Goal: Information Seeking & Learning: Learn about a topic

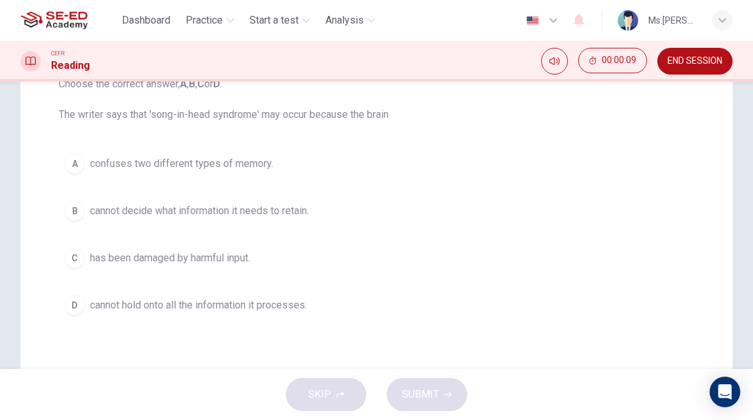
scroll to position [147, 0]
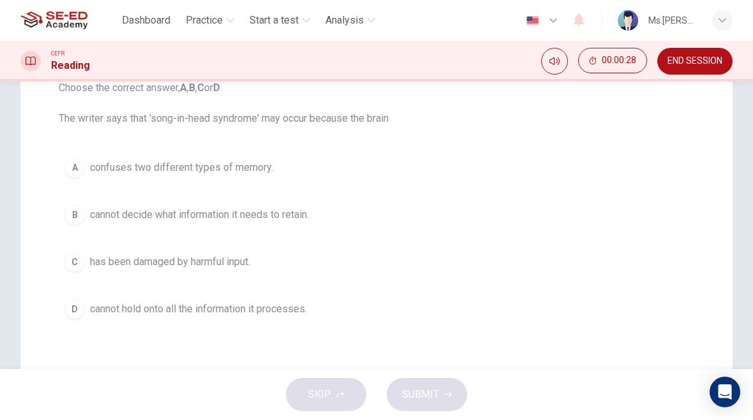
click at [73, 217] on div "B" at bounding box center [74, 215] width 20 height 20
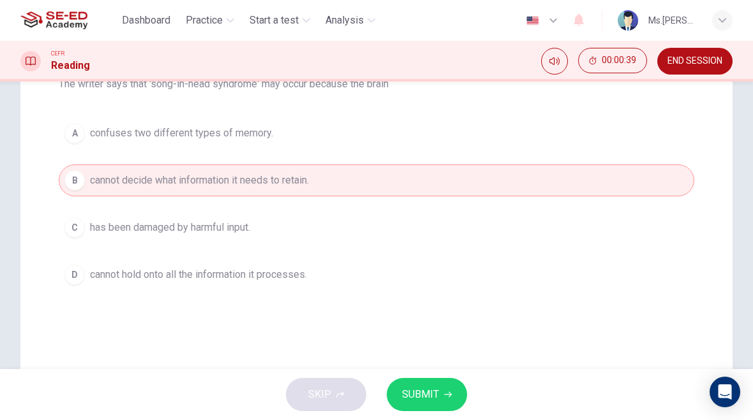
scroll to position [182, 0]
click at [80, 277] on div "D" at bounding box center [74, 274] width 20 height 20
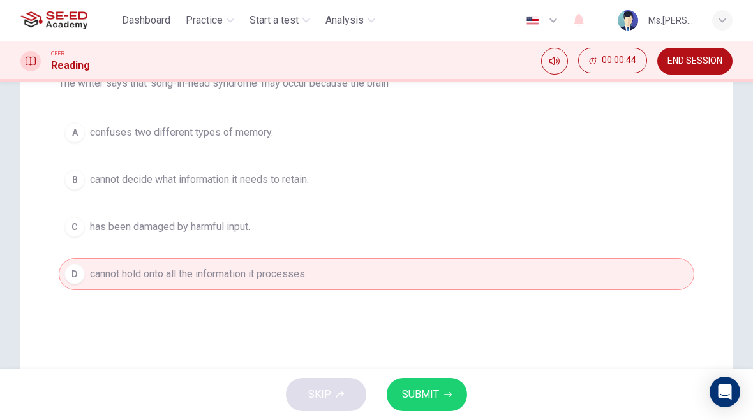
click at [460, 399] on button "SUBMIT" at bounding box center [427, 394] width 80 height 33
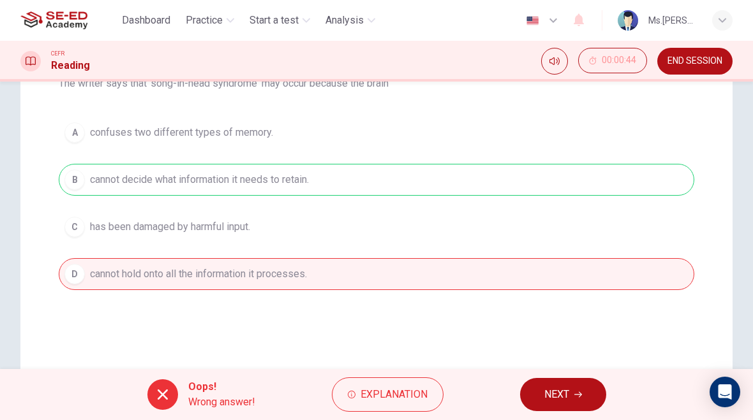
click at [565, 396] on span "NEXT" at bounding box center [556, 395] width 25 height 18
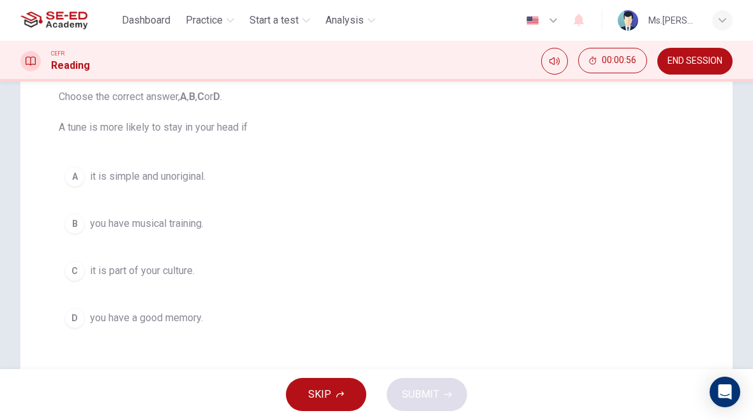
scroll to position [138, 0]
click at [73, 187] on button "A it is simple and unoriginal." at bounding box center [376, 176] width 635 height 32
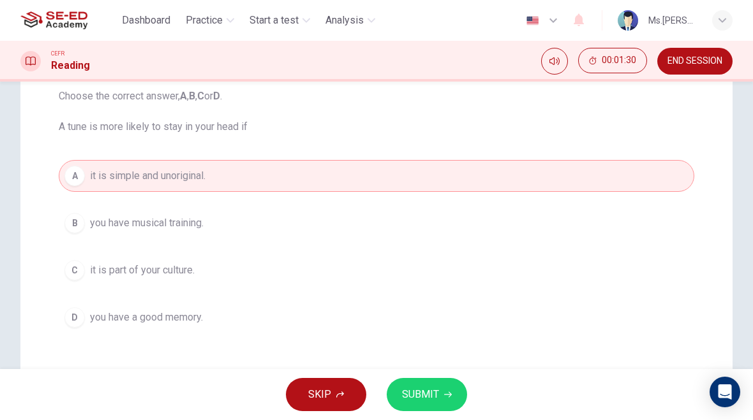
click at [436, 396] on span "SUBMIT" at bounding box center [420, 395] width 37 height 18
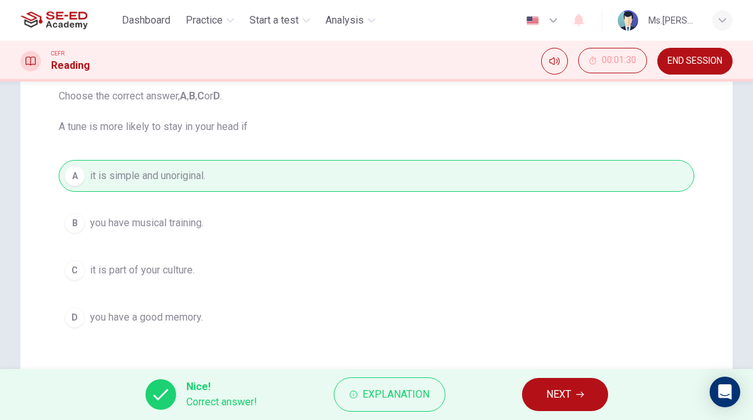
click at [586, 398] on button "NEXT" at bounding box center [565, 394] width 86 height 33
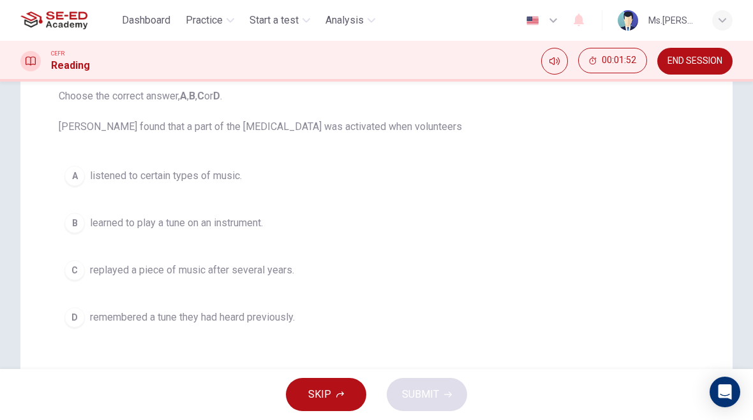
click at [70, 317] on div "D" at bounding box center [74, 318] width 20 height 20
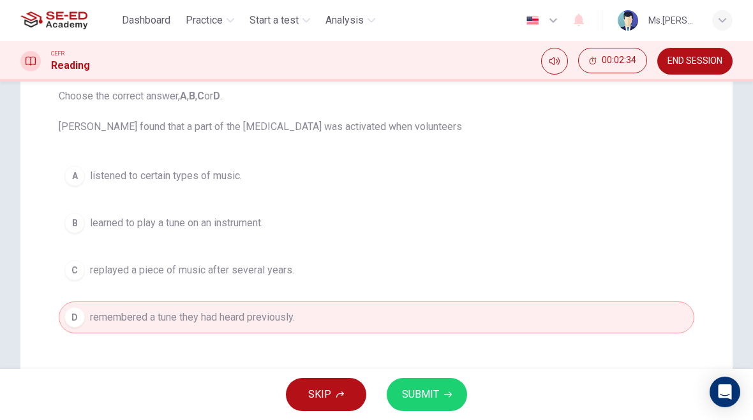
click at [444, 390] on button "SUBMIT" at bounding box center [427, 394] width 80 height 33
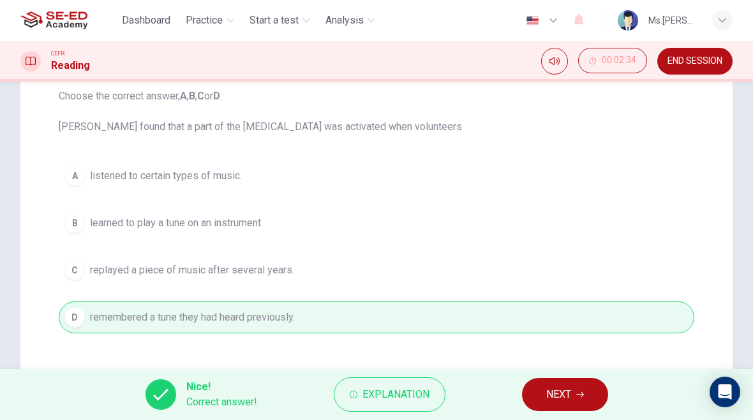
click at [574, 394] on button "NEXT" at bounding box center [565, 394] width 86 height 33
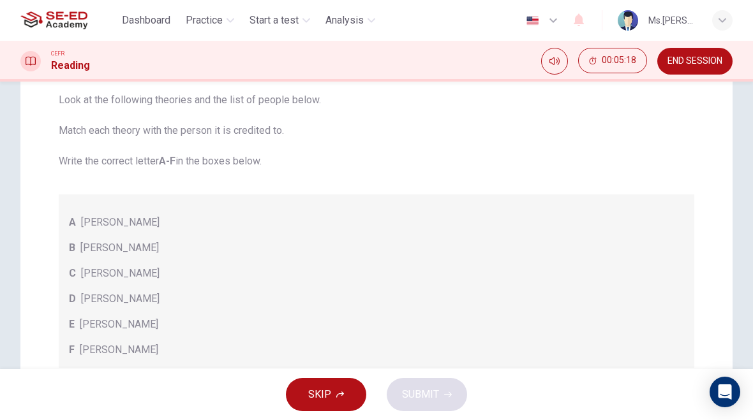
scroll to position [134, 0]
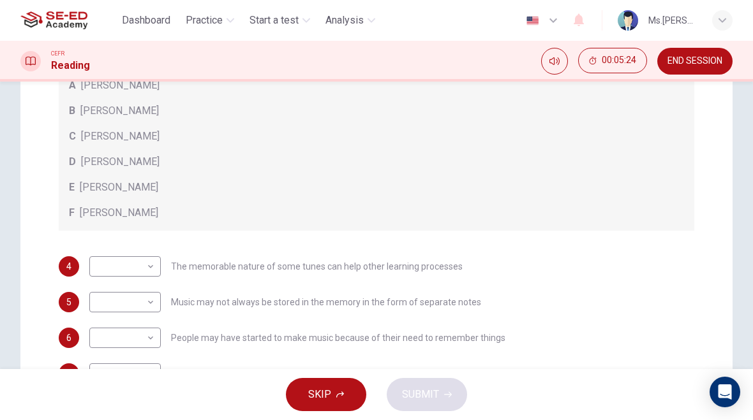
click at [502, 144] on div "A [PERSON_NAME] B [PERSON_NAME] C [PERSON_NAME] D [PERSON_NAME] E [PERSON_NAME]…" at bounding box center [376, 144] width 635 height 174
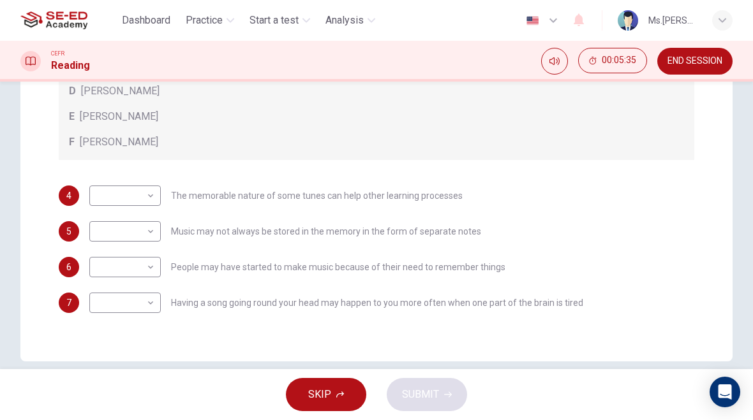
scroll to position [343, 0]
click at [144, 189] on body "This site uses cookies, as explained in our Privacy Policy . If you agree to th…" at bounding box center [376, 210] width 753 height 420
click at [145, 201] on div at bounding box center [376, 210] width 753 height 420
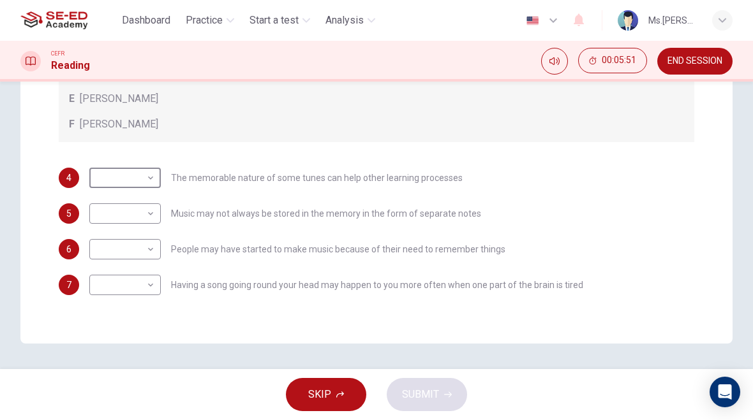
scroll to position [360, 0]
click at [155, 287] on body "This site uses cookies, as explained in our Privacy Policy . If you agree to th…" at bounding box center [376, 210] width 753 height 420
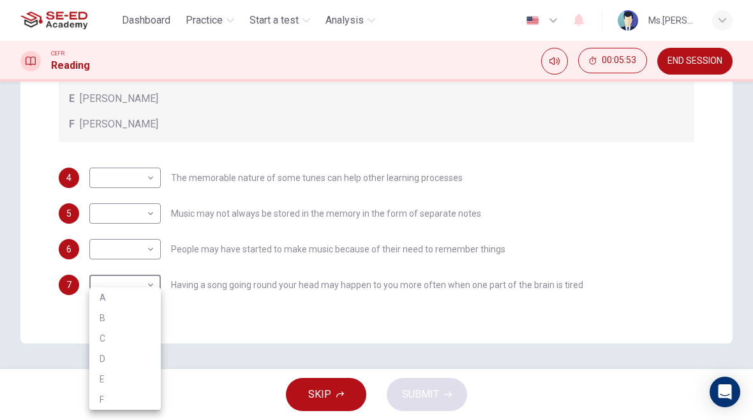
click at [209, 232] on div at bounding box center [376, 210] width 753 height 420
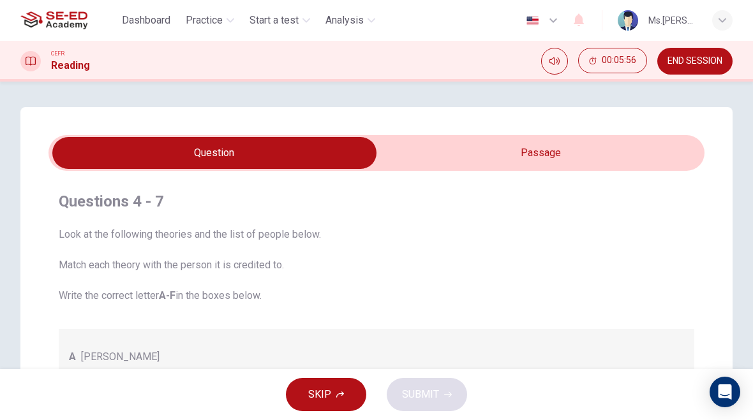
scroll to position [0, 0]
click at [509, 147] on input "checkbox" at bounding box center [214, 153] width 984 height 32
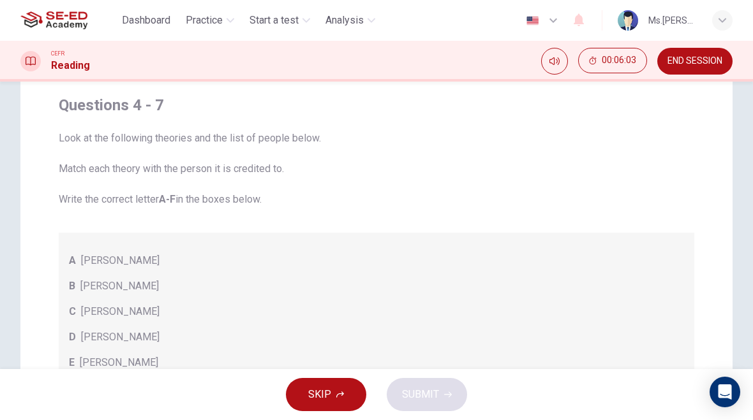
checkbox input "true"
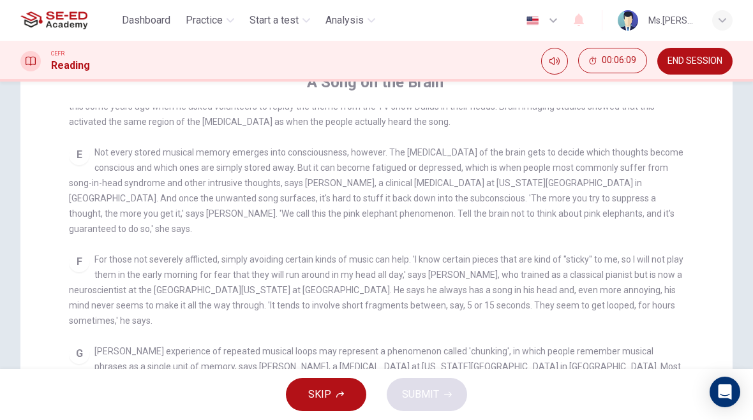
scroll to position [128, 0]
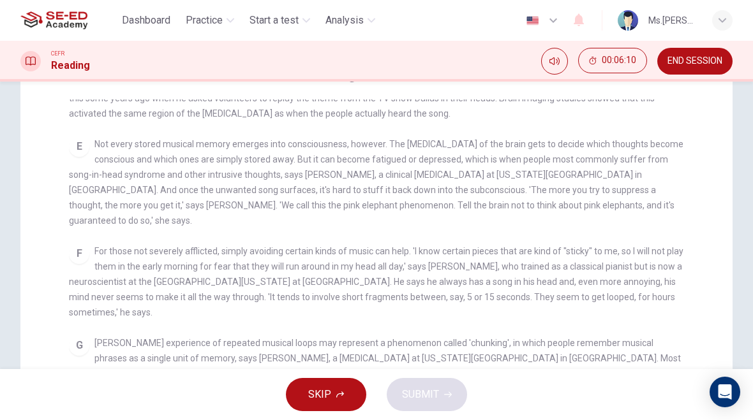
click at [319, 389] on span "SKIP" at bounding box center [319, 395] width 23 height 18
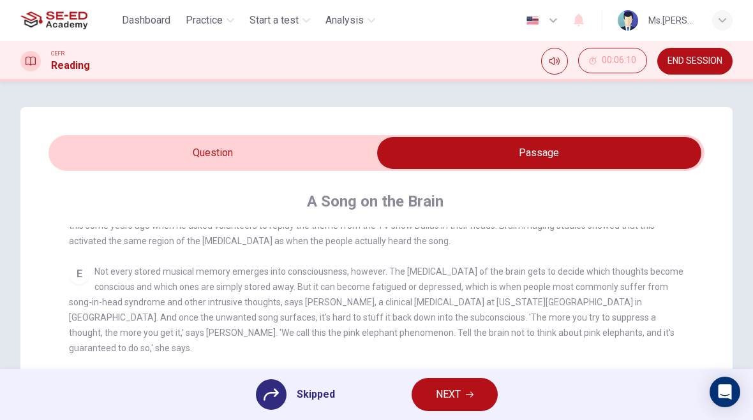
click at [440, 387] on span "NEXT" at bounding box center [448, 395] width 25 height 18
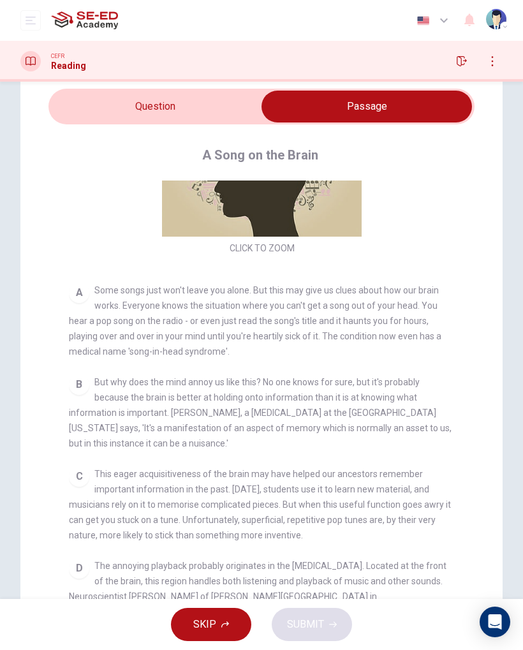
scroll to position [146, 0]
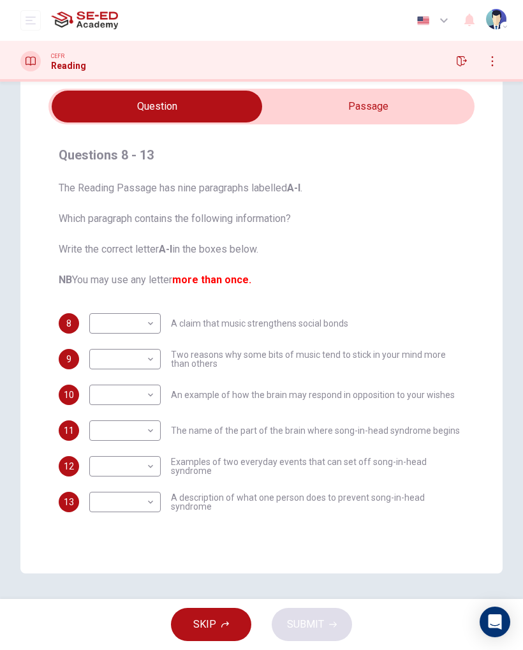
click at [360, 57] on div "CEFR Reading" at bounding box center [261, 61] width 523 height 20
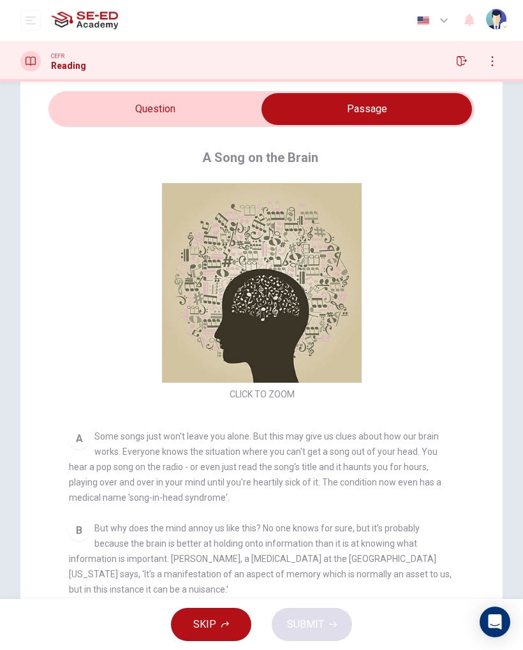
scroll to position [52, 0]
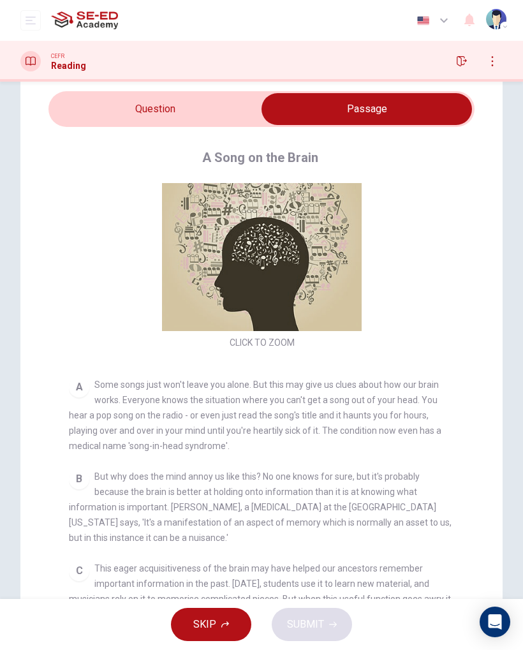
checkbox input "false"
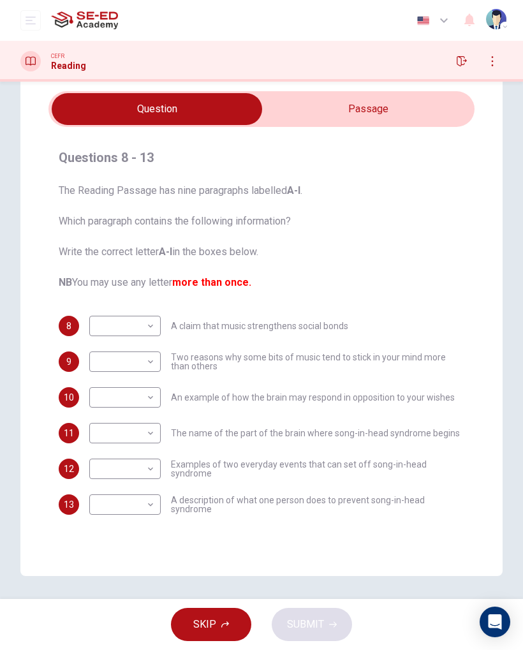
click at [142, 326] on body "This site uses cookies, as explained in our Privacy Policy . If you agree to th…" at bounding box center [261, 325] width 523 height 650
click at [284, 396] on div at bounding box center [261, 325] width 523 height 650
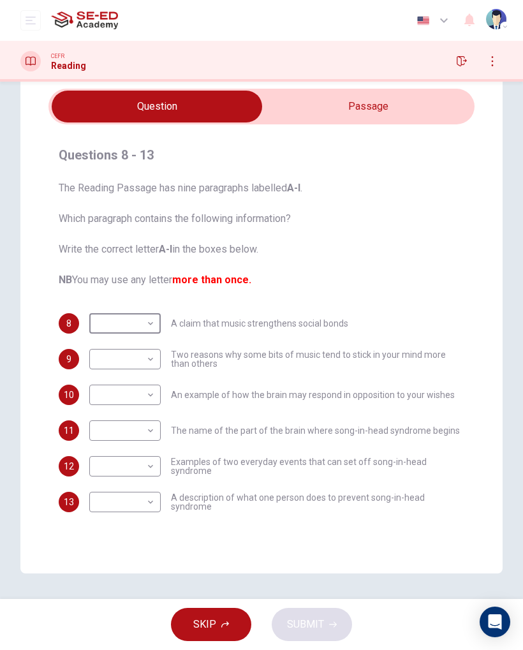
scroll to position [47, 0]
click at [203, 420] on span "SKIP" at bounding box center [204, 625] width 23 height 18
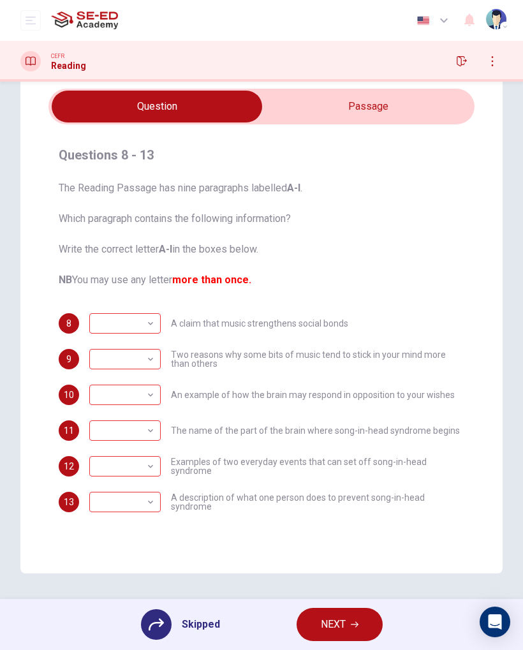
click at [340, 420] on button "NEXT" at bounding box center [340, 624] width 86 height 33
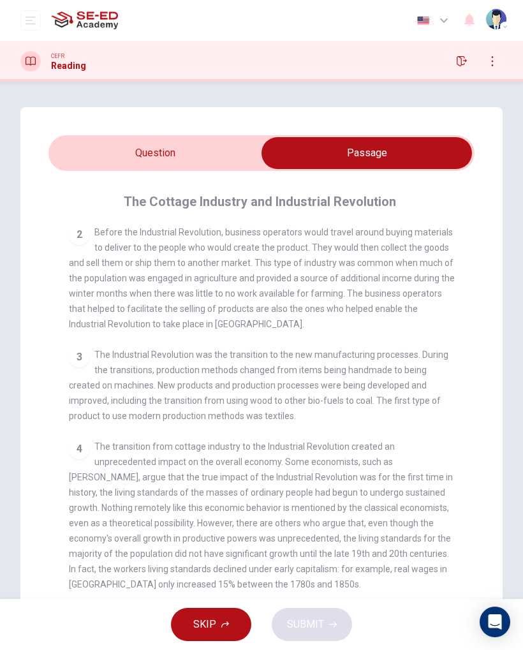
scroll to position [101, 0]
checkbox input "false"
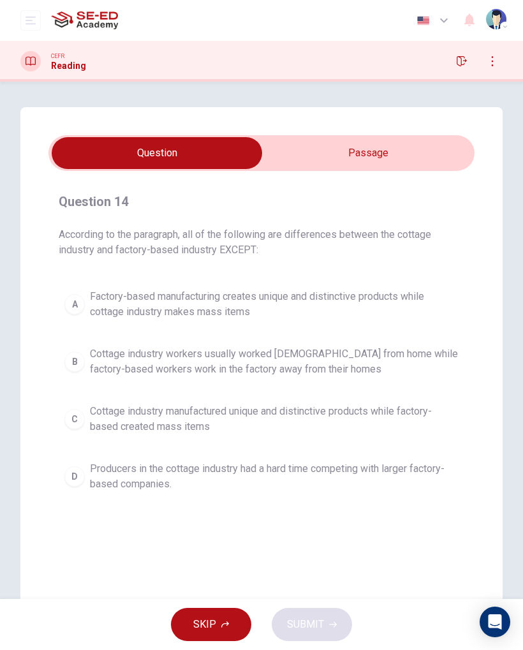
scroll to position [0, 0]
click at [111, 80] on div "CEFR Reading" at bounding box center [261, 61] width 523 height 41
click at [450, 43] on div "CEFR Reading" at bounding box center [261, 61] width 523 height 41
click at [465, 65] on icon "button" at bounding box center [462, 61] width 10 height 10
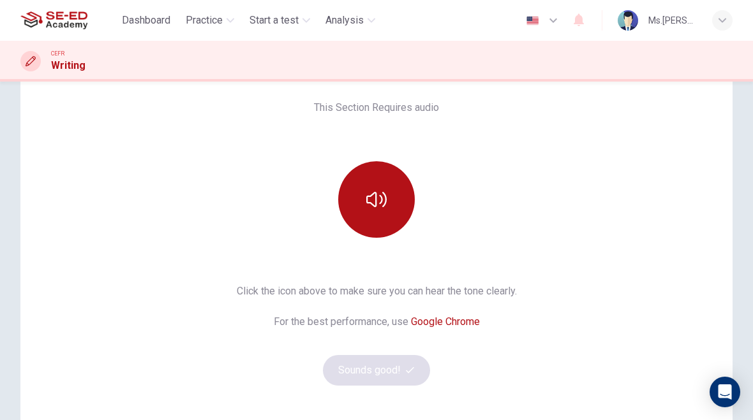
scroll to position [85, 0]
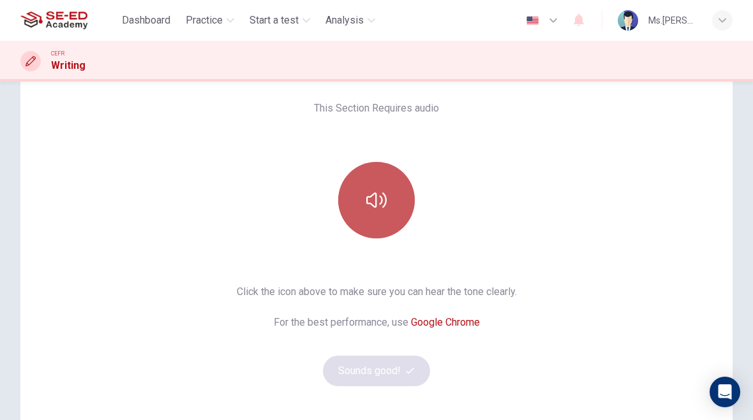
click at [389, 209] on button "button" at bounding box center [376, 200] width 77 height 77
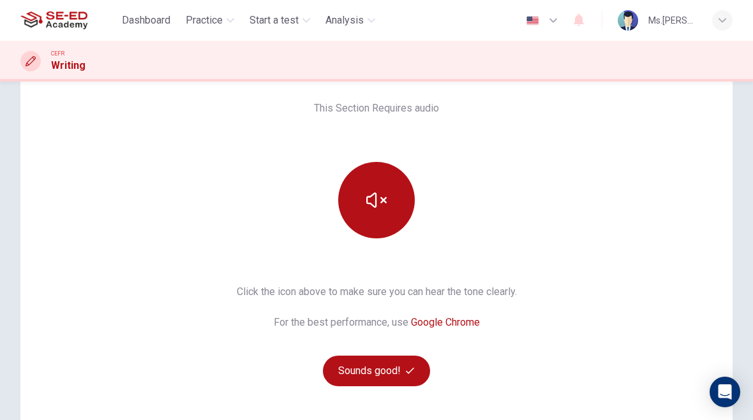
click at [398, 193] on button "button" at bounding box center [376, 200] width 77 height 77
click at [512, 292] on h6 "Click the icon above to make sure you can hear the tone clearly." at bounding box center [377, 292] width 280 height 15
click at [410, 378] on button "Sounds good!" at bounding box center [376, 371] width 107 height 31
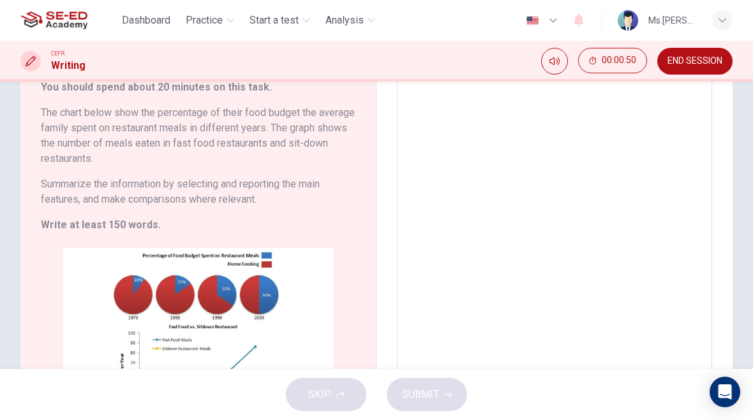
scroll to position [93, 0]
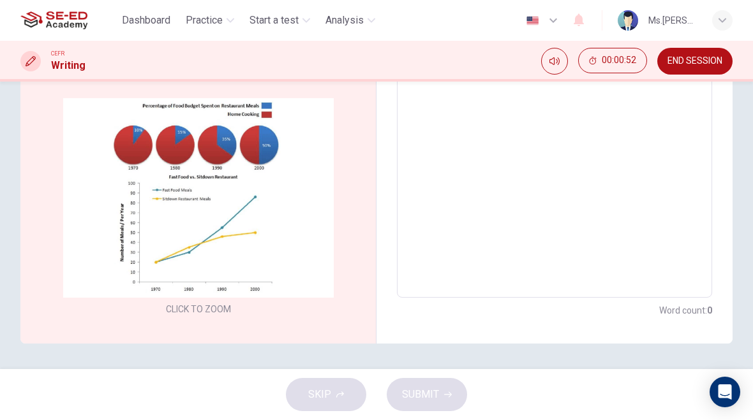
click at [637, 236] on textarea at bounding box center [554, 106] width 297 height 364
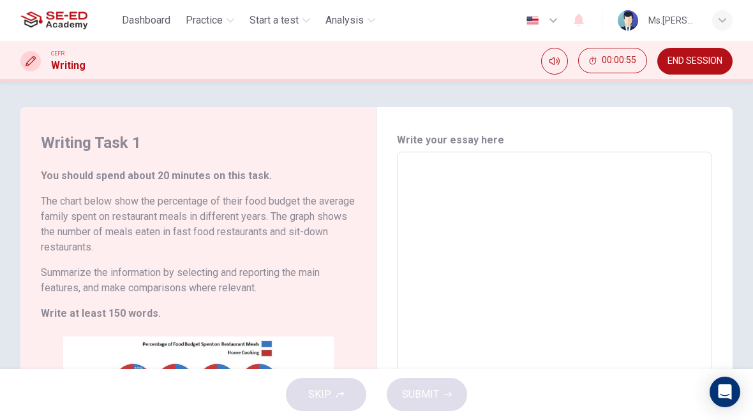
scroll to position [0, 0]
click at [618, 224] on textarea at bounding box center [554, 345] width 297 height 364
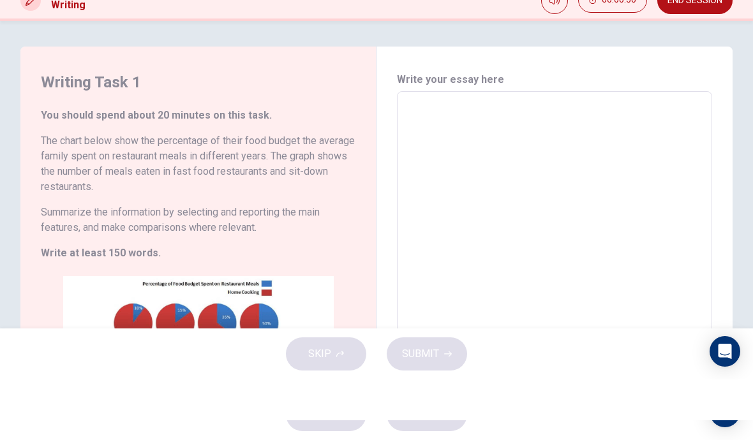
type textarea "A"
type textarea "x"
type textarea "Aa"
type textarea "x"
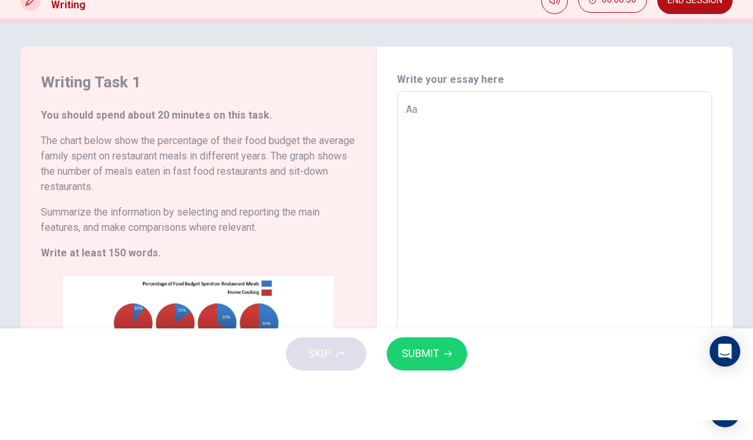
type textarea "Aaa"
type textarea "x"
type textarea "Aa"
type textarea "x"
type textarea "A"
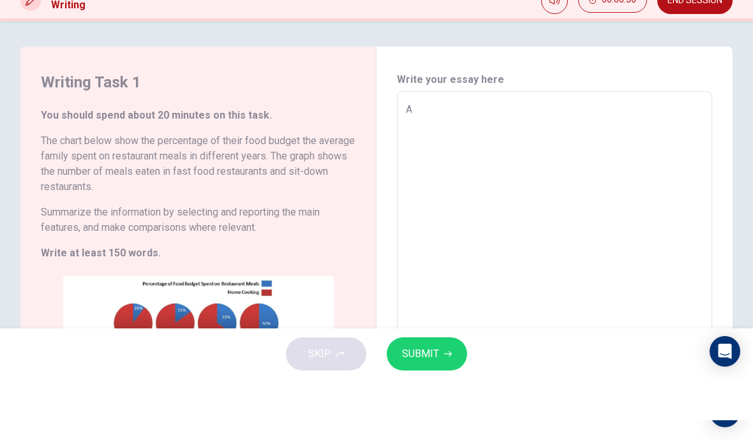
type textarea "x"
click at [84, 168] on h6 "You should spend about 20 minutes on this task." at bounding box center [198, 175] width 315 height 15
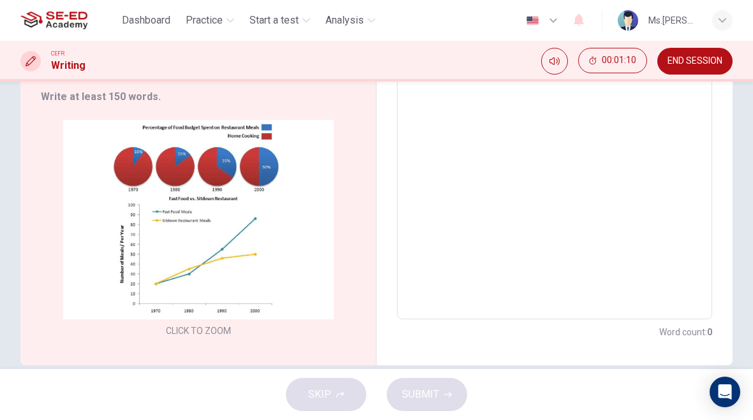
scroll to position [224, 0]
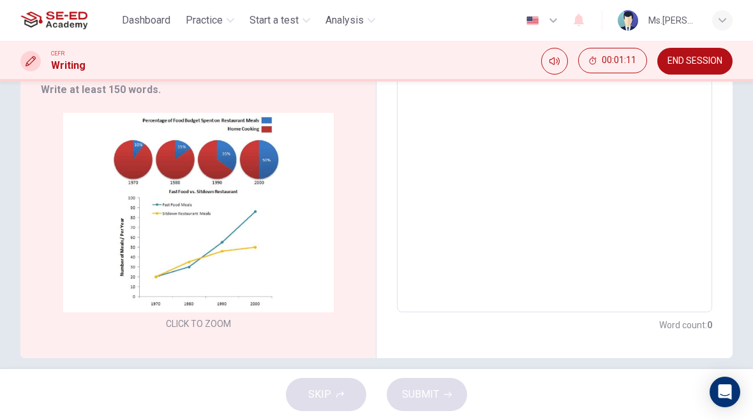
click at [110, 330] on div "Click to Zoom" at bounding box center [198, 223] width 315 height 220
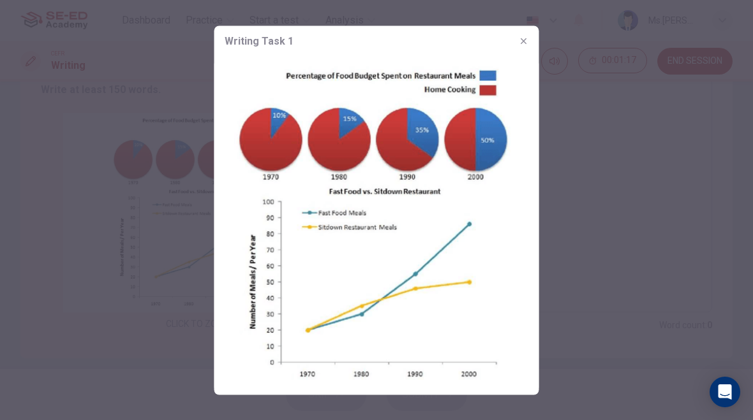
click at [537, 32] on div "Writing Task 1" at bounding box center [376, 41] width 325 height 31
click at [531, 39] on button "button" at bounding box center [524, 41] width 20 height 20
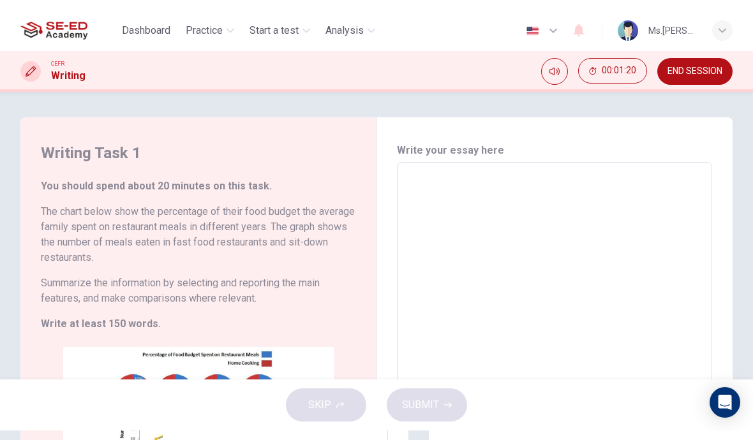
scroll to position [0, 0]
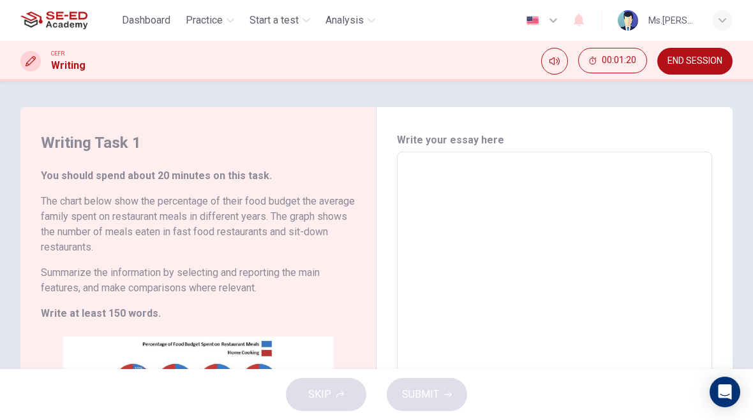
click at [640, 195] on textarea at bounding box center [554, 345] width 297 height 364
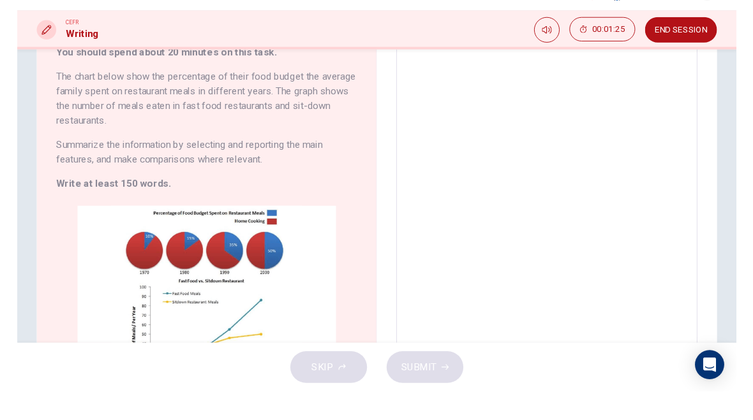
scroll to position [78, 0]
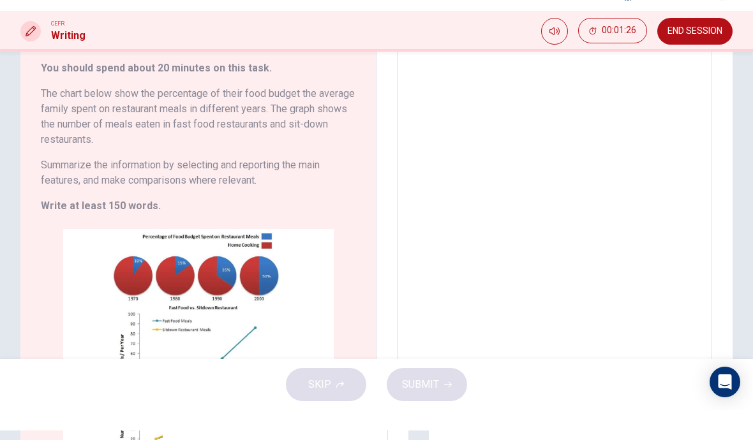
click at [41, 116] on h6 "The chart below show the percentage of their food budget the average family spe…" at bounding box center [198, 146] width 315 height 61
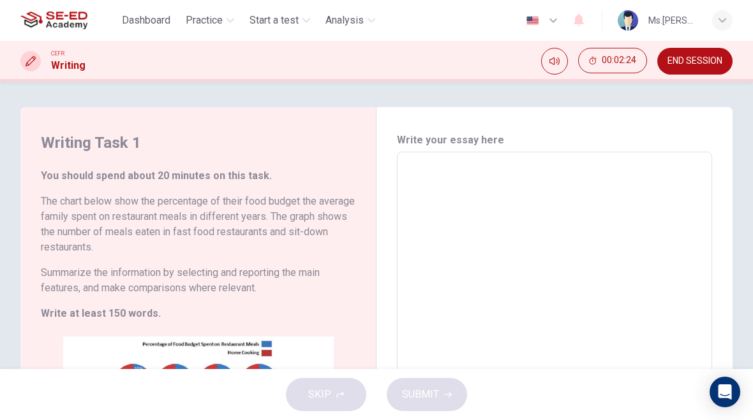
scroll to position [0, 0]
click at [223, 14] on span "Practice" at bounding box center [204, 20] width 37 height 15
click at [233, 20] on icon "button" at bounding box center [230, 20] width 8 height 4
click at [221, 22] on span "Practice" at bounding box center [204, 20] width 37 height 15
click at [223, 15] on span "Practice" at bounding box center [204, 20] width 37 height 15
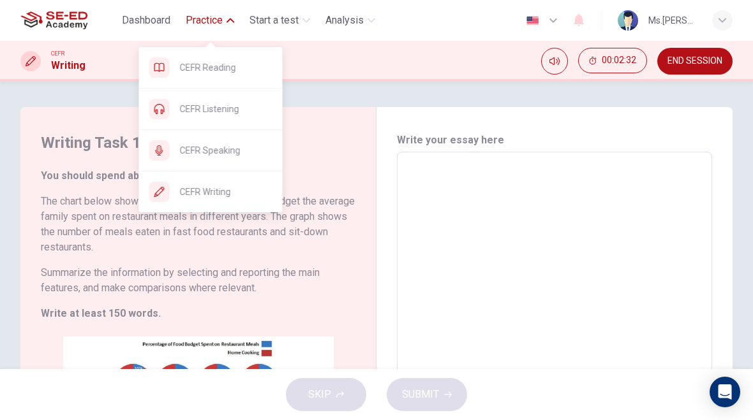
click at [217, 113] on span "CEFR Listening" at bounding box center [226, 108] width 93 height 15
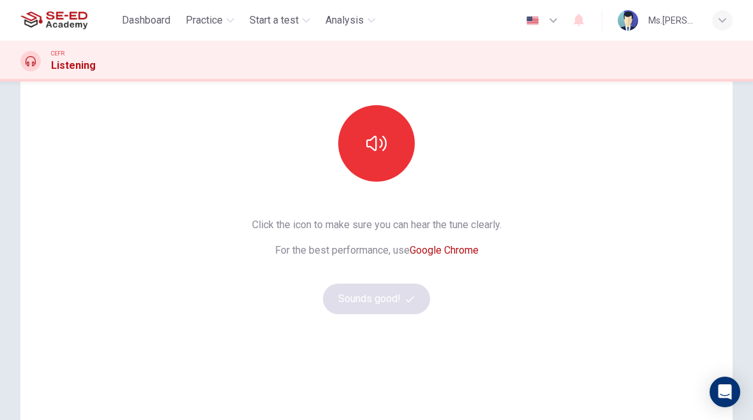
scroll to position [100, 0]
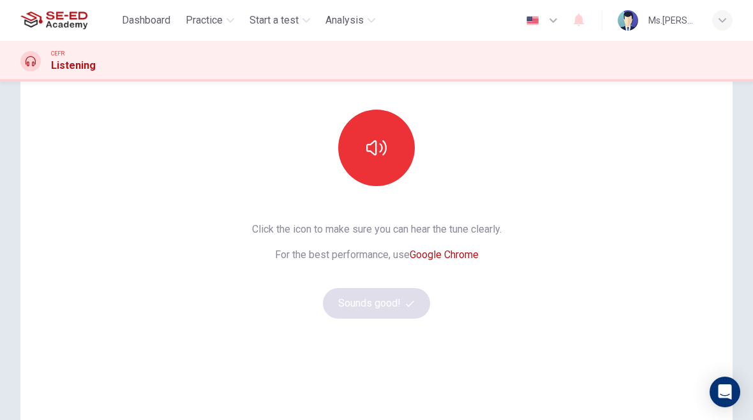
click at [385, 163] on button "button" at bounding box center [376, 148] width 77 height 77
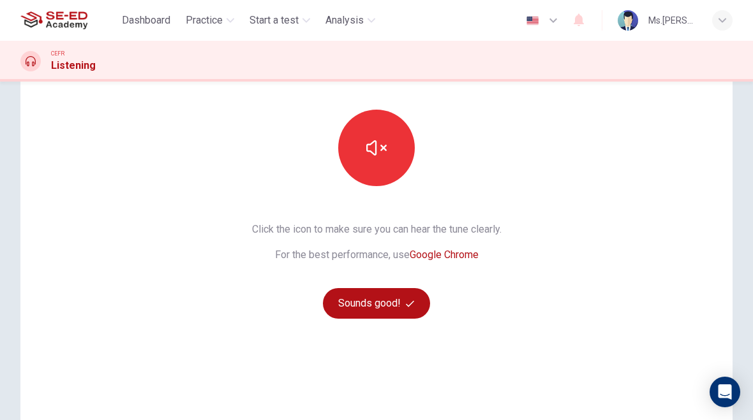
click at [376, 148] on icon "button" at bounding box center [376, 147] width 20 height 15
click at [369, 154] on icon "button" at bounding box center [376, 148] width 20 height 20
click at [372, 150] on icon "button" at bounding box center [376, 148] width 20 height 20
click at [399, 309] on button "Sounds good!" at bounding box center [376, 303] width 107 height 31
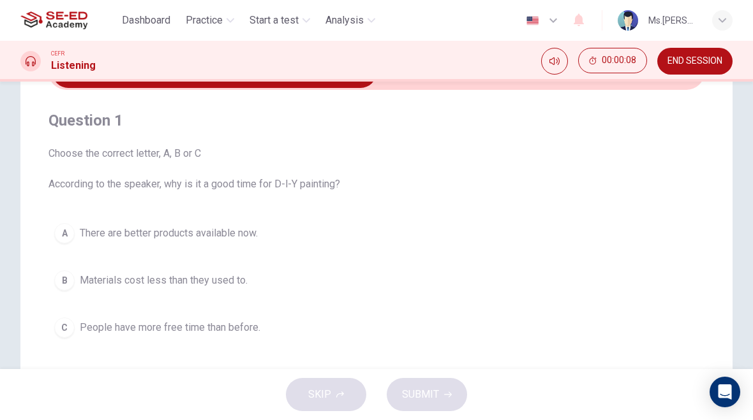
scroll to position [82, 0]
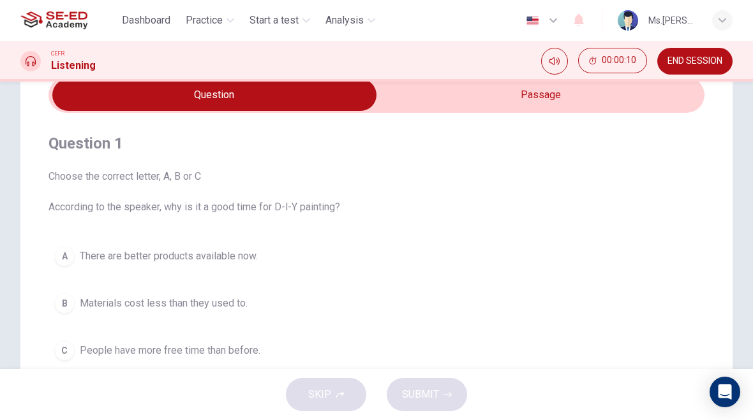
click at [548, 63] on button "Mute" at bounding box center [554, 61] width 27 height 27
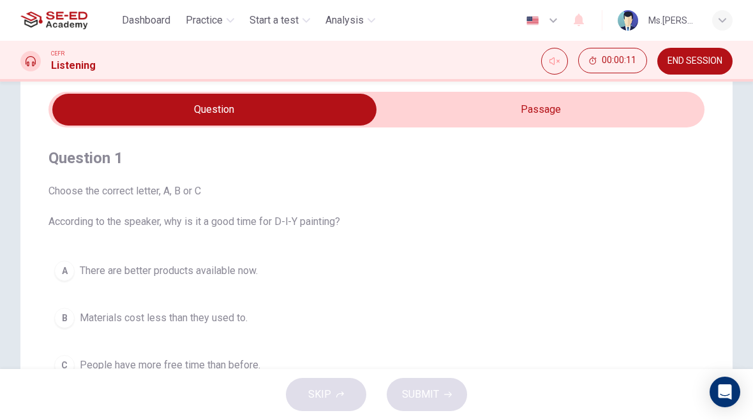
click at [547, 63] on button "Unmute" at bounding box center [554, 61] width 27 height 27
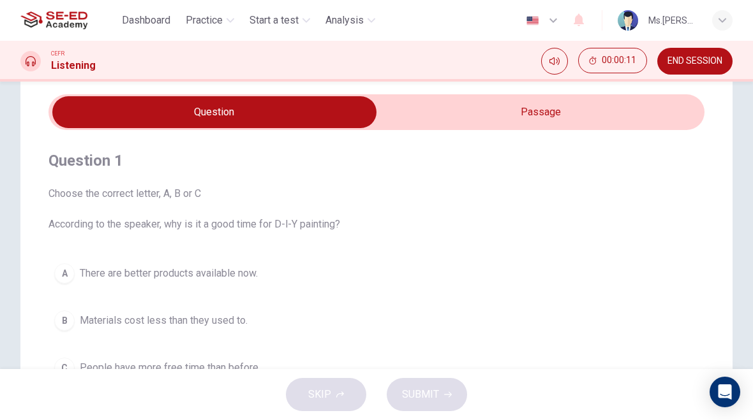
scroll to position [40, 0]
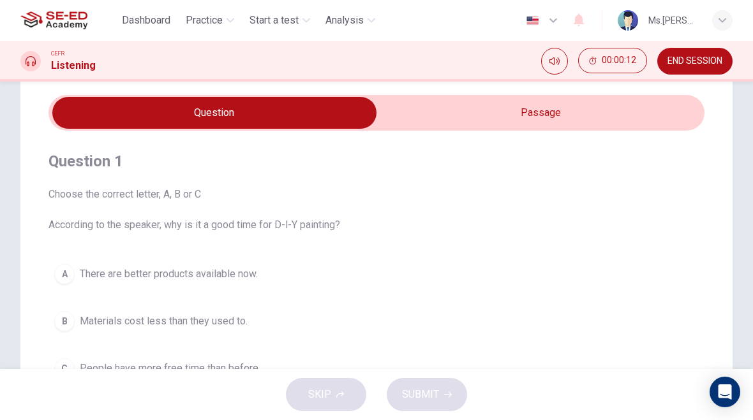
click at [582, 110] on input "checkbox" at bounding box center [214, 113] width 984 height 32
checkbox input "true"
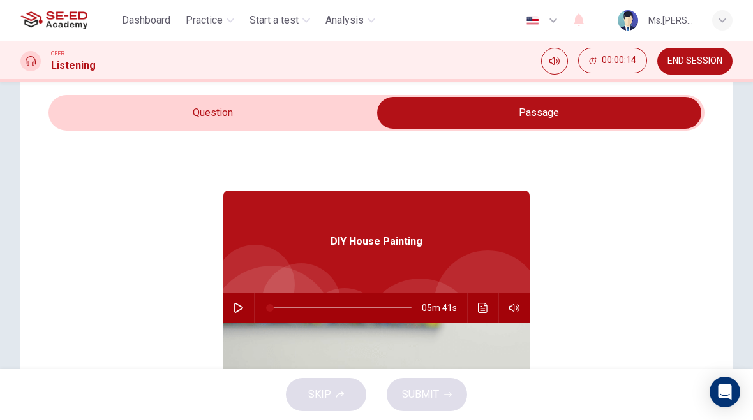
click at [242, 316] on button "button" at bounding box center [238, 308] width 20 height 31
click at [226, 314] on div "05m 32s" at bounding box center [376, 308] width 306 height 31
click at [248, 311] on button "button" at bounding box center [238, 308] width 20 height 31
type input "3"
click at [692, 66] on span "END SESSION" at bounding box center [694, 61] width 55 height 10
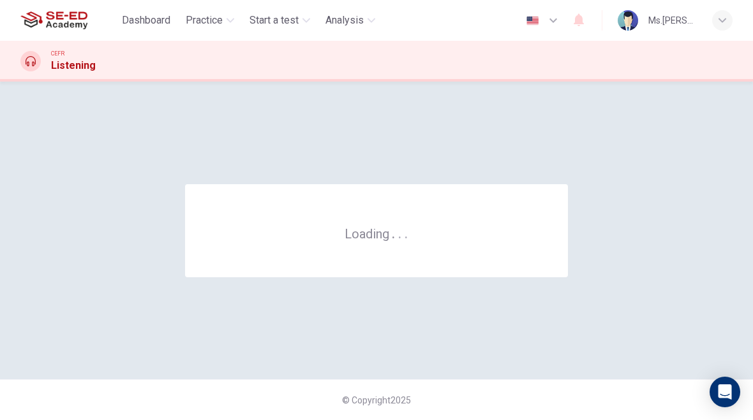
scroll to position [0, 0]
